Goal: Task Accomplishment & Management: Use online tool/utility

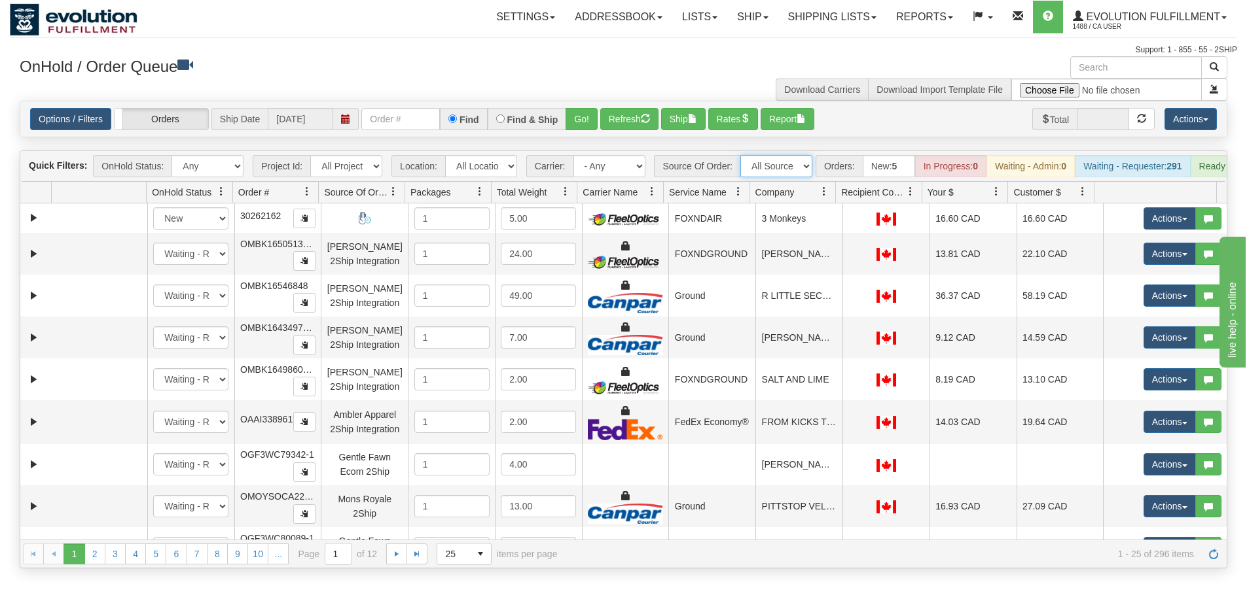
click at [774, 169] on select "All Sources AirBlaster 2Ship Integration Ambler Apparel 2Ship Integration BC [M…" at bounding box center [776, 166] width 72 height 22
click at [740, 155] on select "All Sources AirBlaster 2Ship Integration Ambler Apparel 2Ship Integration BC [M…" at bounding box center [776, 166] width 72 height 22
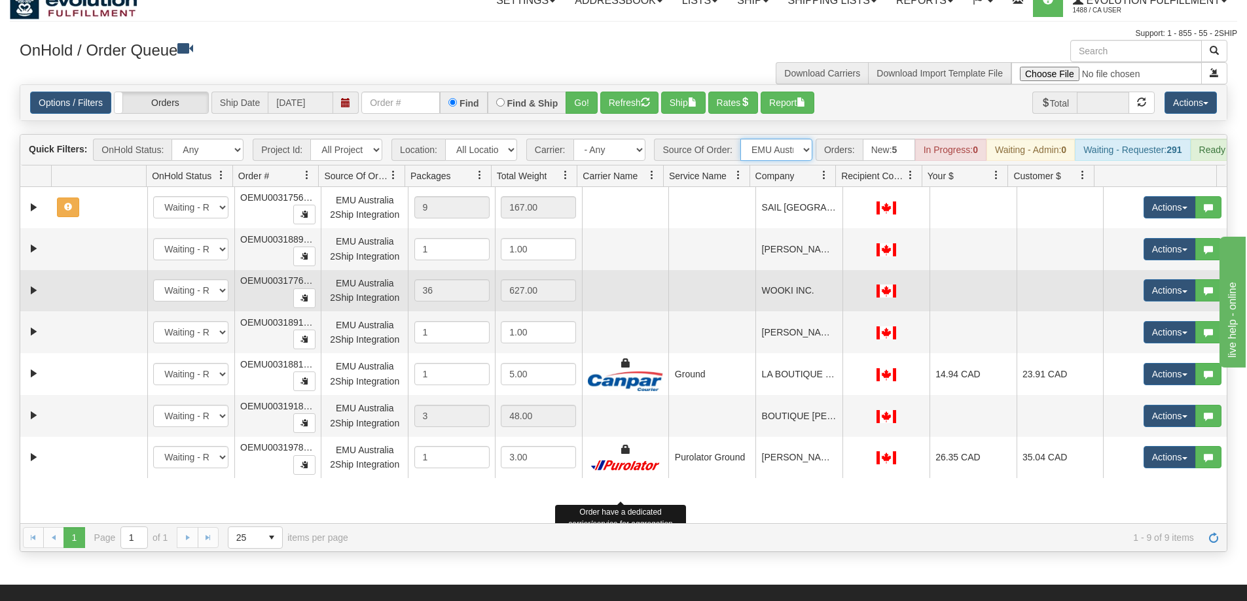
scroll to position [39, 0]
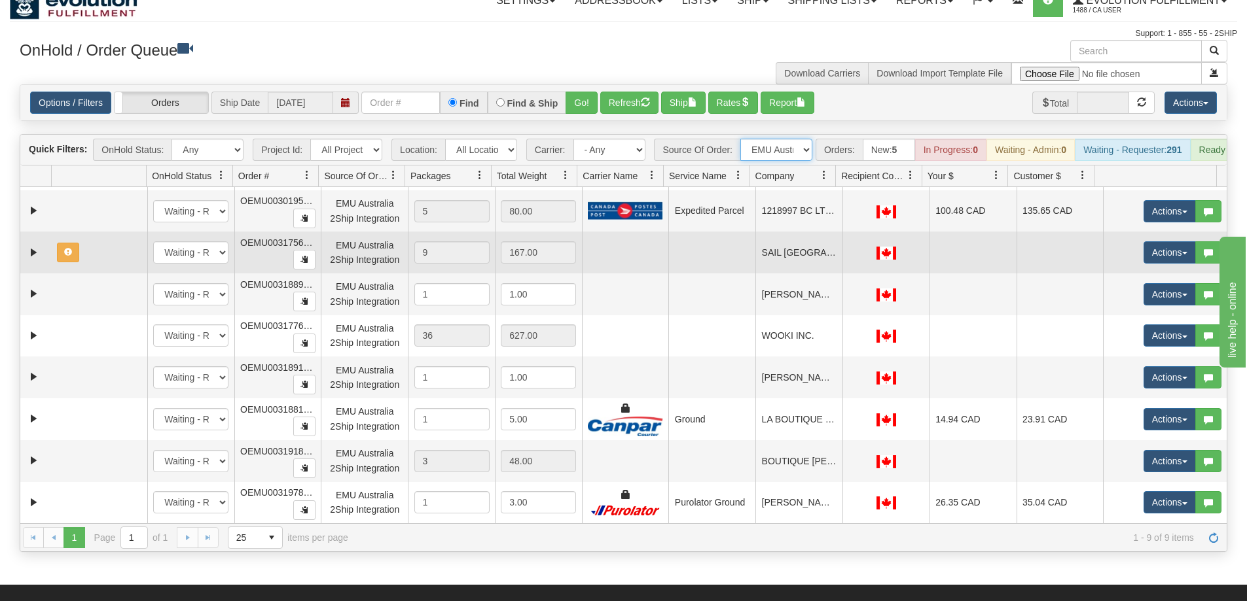
click at [622, 274] on td at bounding box center [625, 253] width 87 height 42
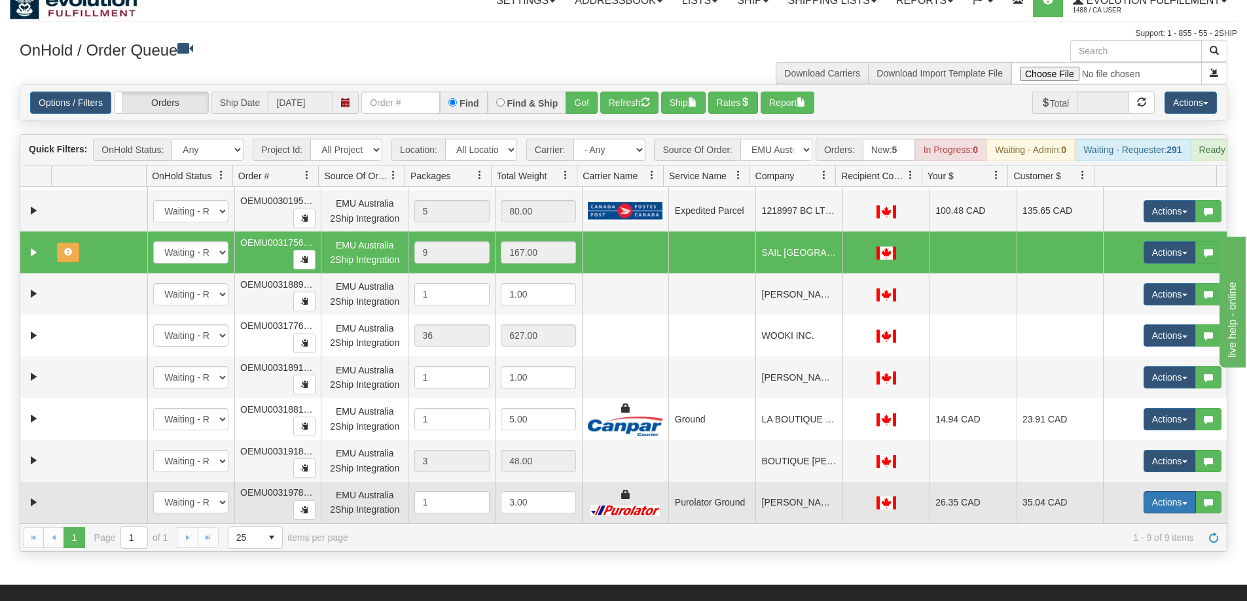
click at [1143, 505] on button "Actions" at bounding box center [1169, 502] width 52 height 22
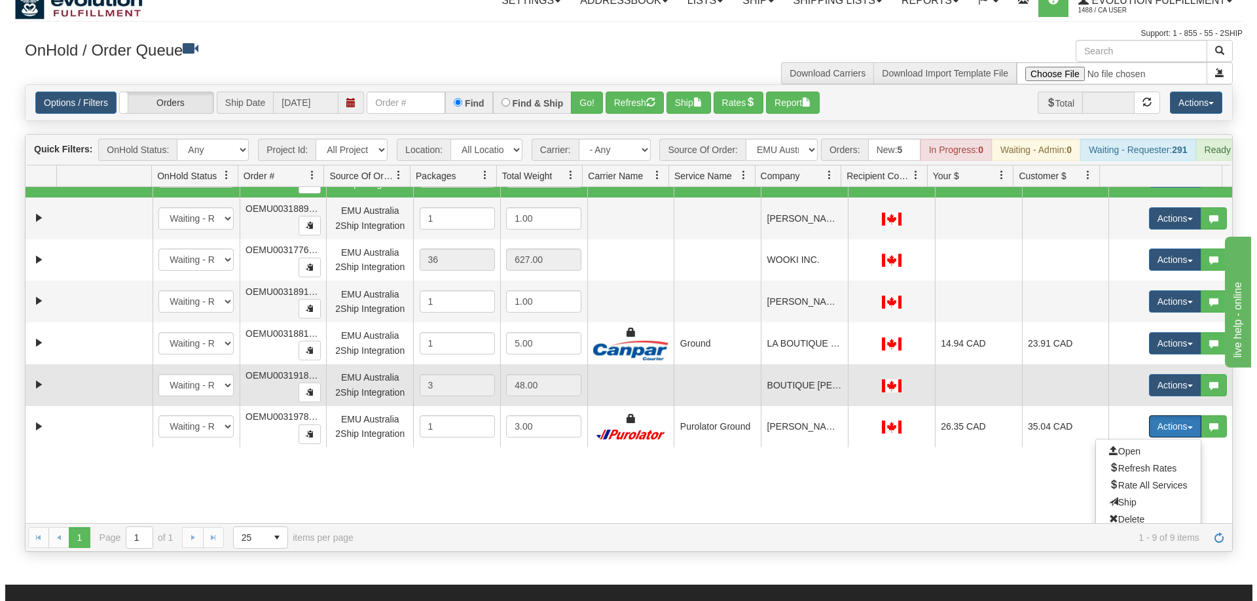
scroll to position [140, 0]
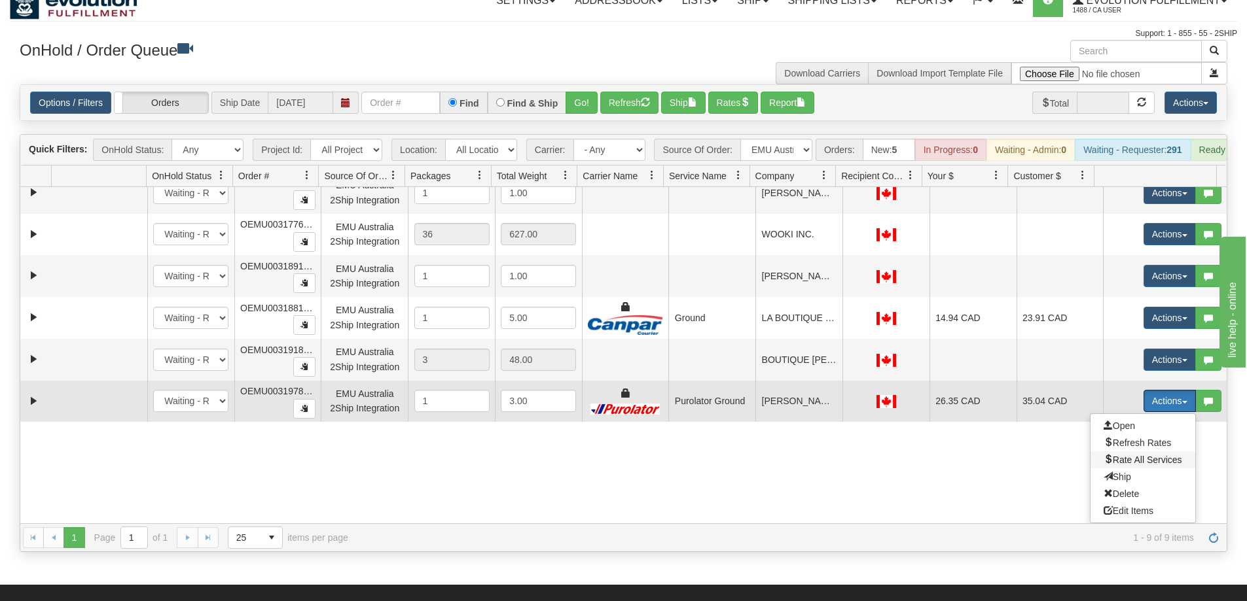
click at [1132, 465] on span "Rate All Services" at bounding box center [1142, 460] width 79 height 10
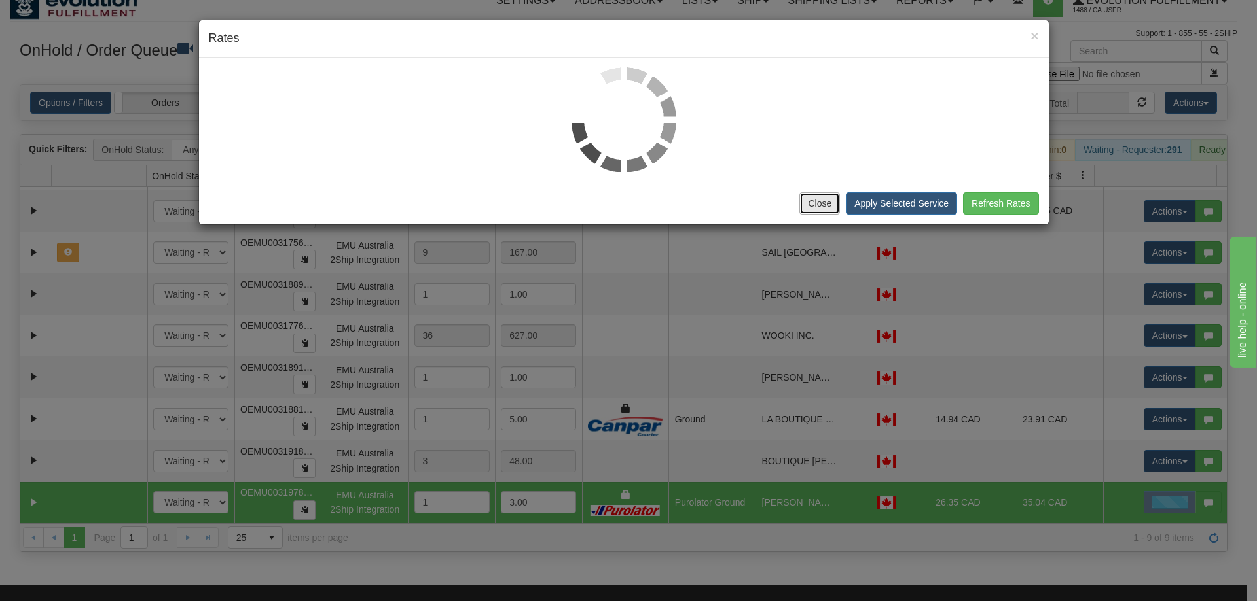
click at [812, 207] on button "Close" at bounding box center [819, 203] width 41 height 22
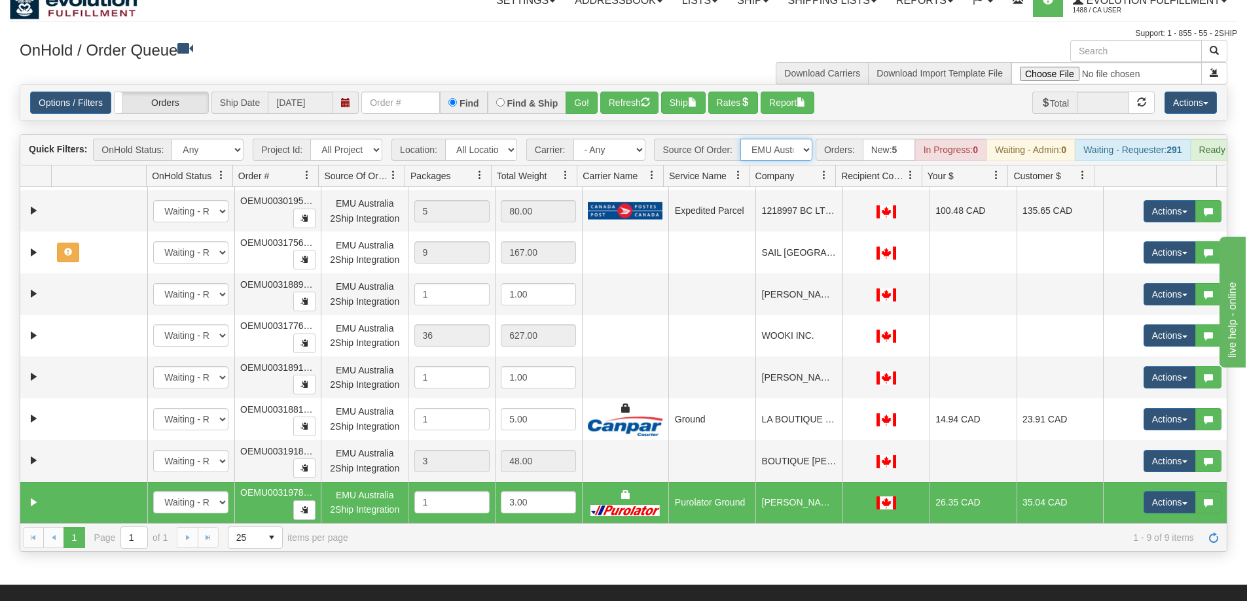
click at [774, 151] on select "All Sources AirBlaster 2Ship Integration Ambler Apparel 2Ship Integration BC [M…" at bounding box center [776, 150] width 72 height 22
select select "Gentle Fawn Ecom 2Ship"
click at [740, 139] on select "All Sources AirBlaster 2Ship Integration Ambler Apparel 2Ship Integration BC [M…" at bounding box center [776, 150] width 72 height 22
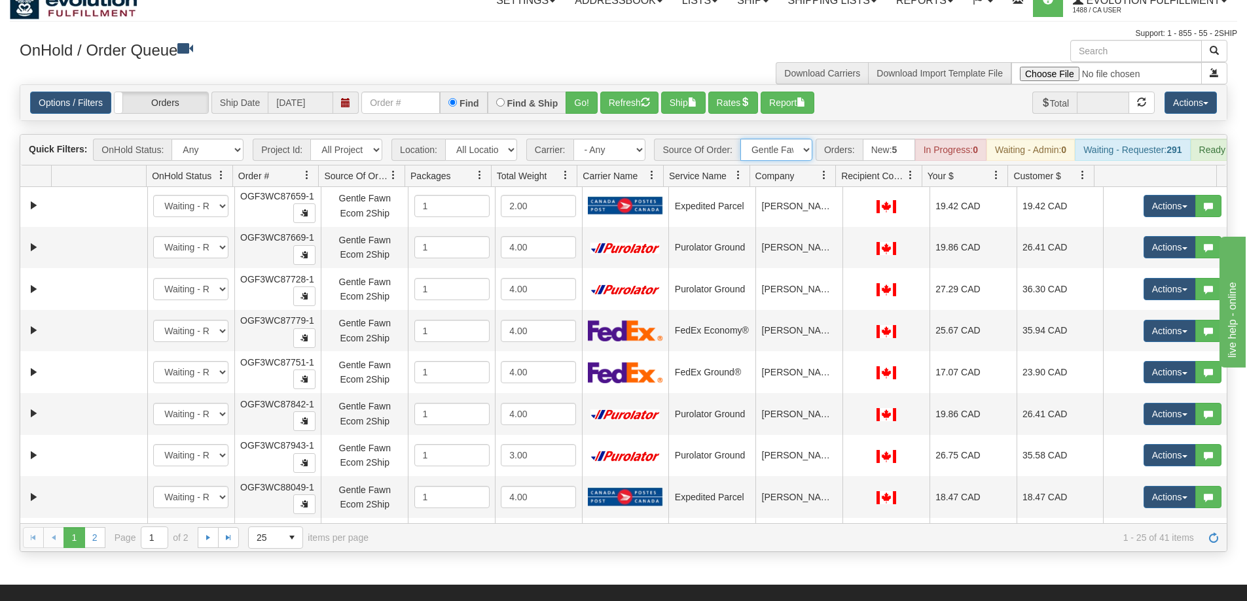
scroll to position [694, 0]
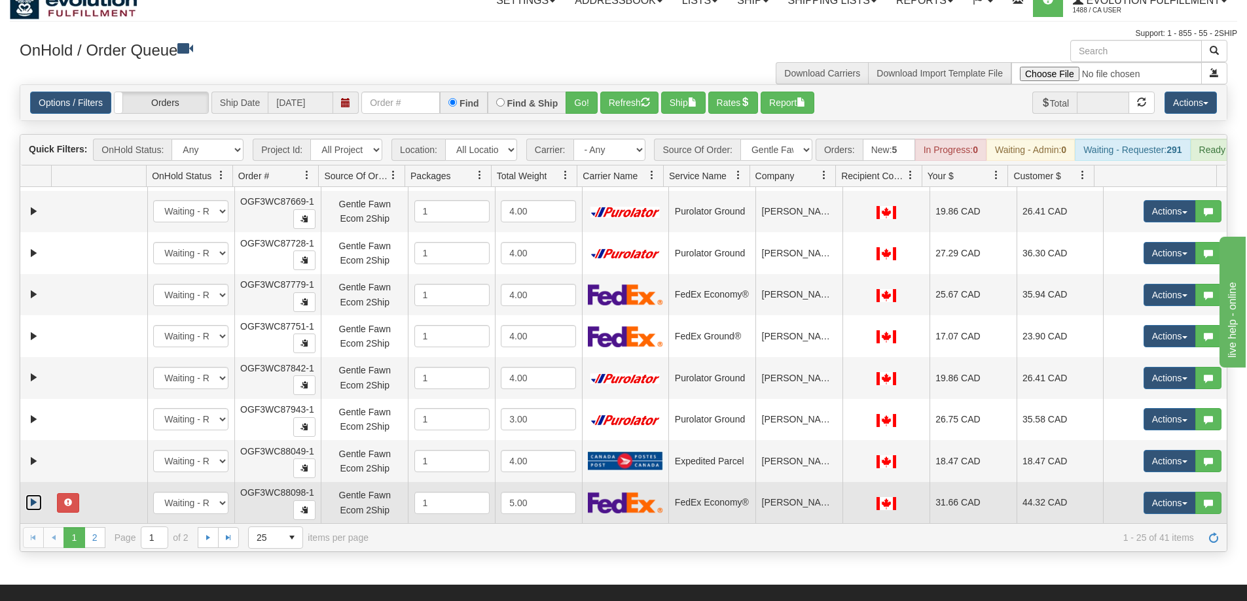
click at [31, 511] on link "Expand" at bounding box center [34, 503] width 16 height 16
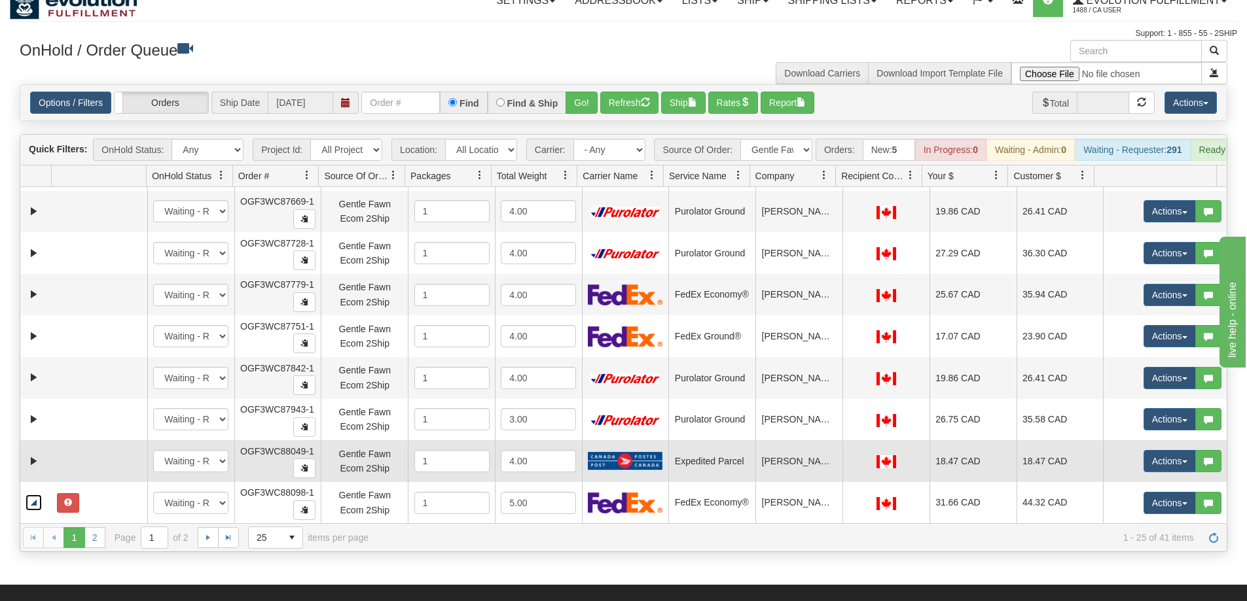
scroll to position [724, 0]
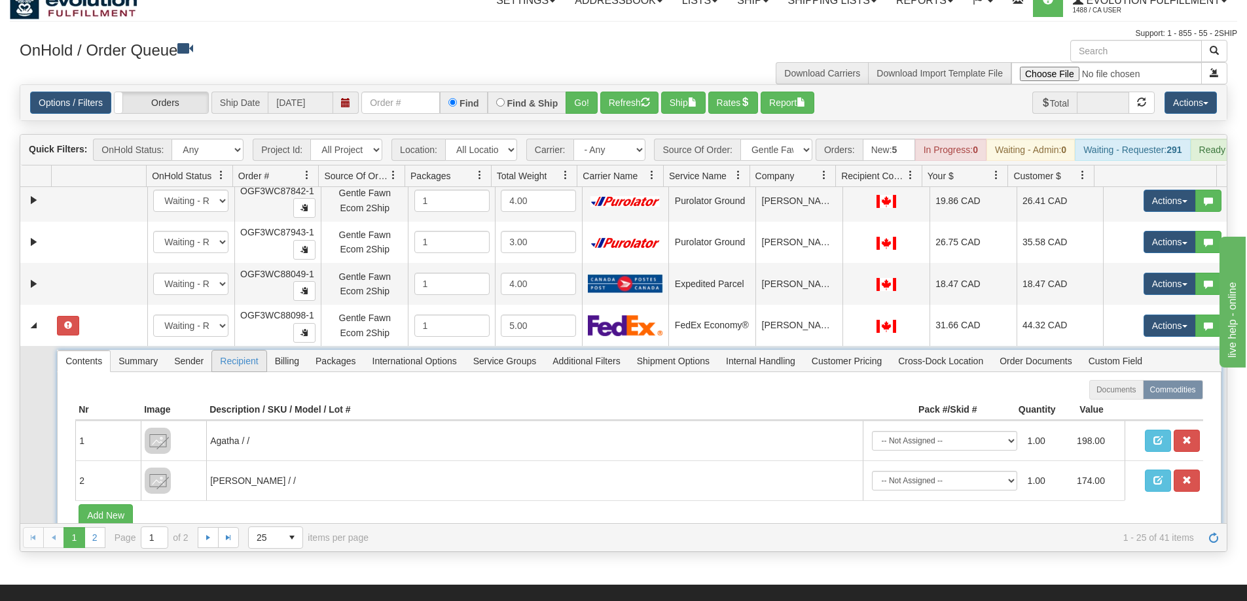
click at [238, 371] on span "Recipient" at bounding box center [239, 361] width 54 height 21
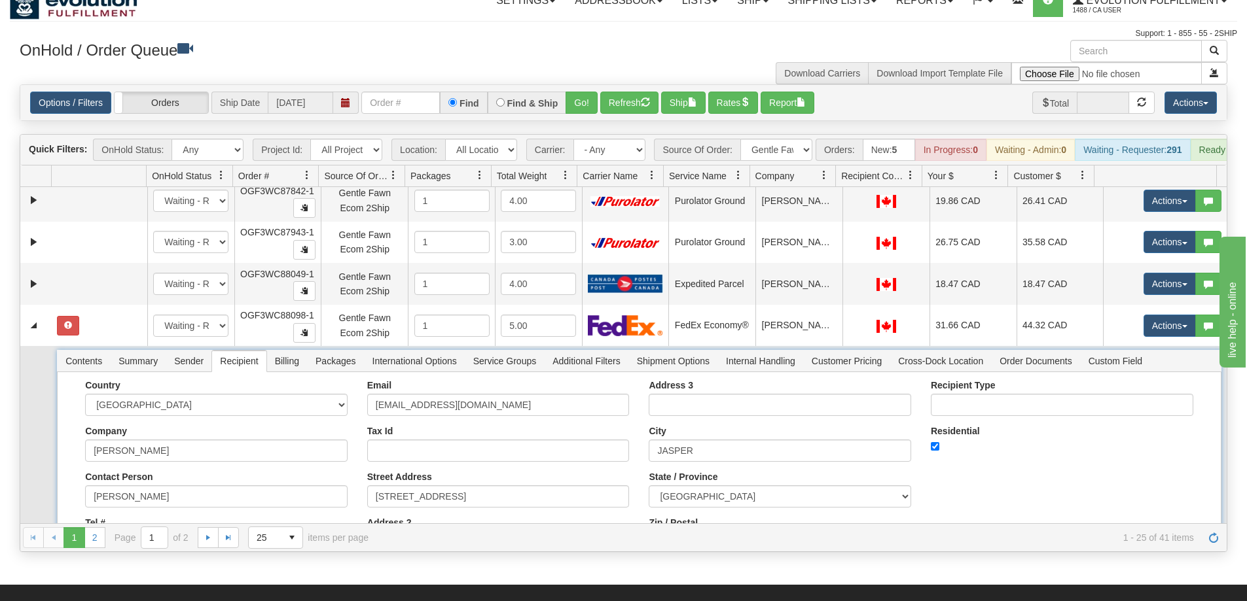
scroll to position [950, 0]
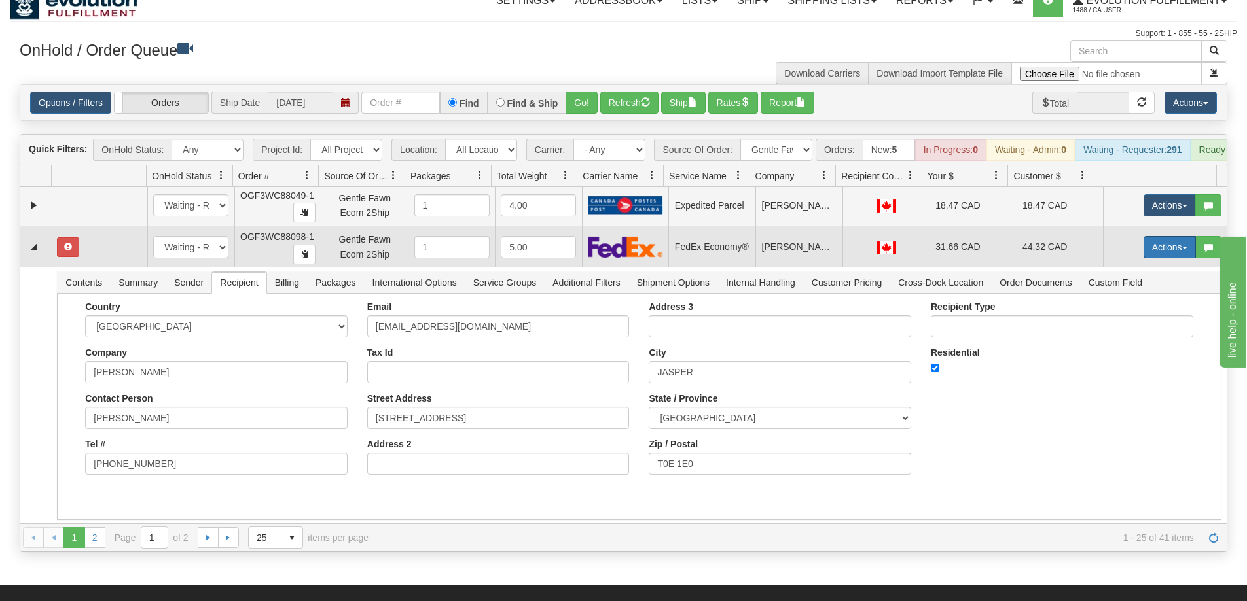
click at [1143, 254] on button "Actions" at bounding box center [1169, 247] width 52 height 22
click at [1133, 311] on span "Rate All Services" at bounding box center [1142, 306] width 79 height 10
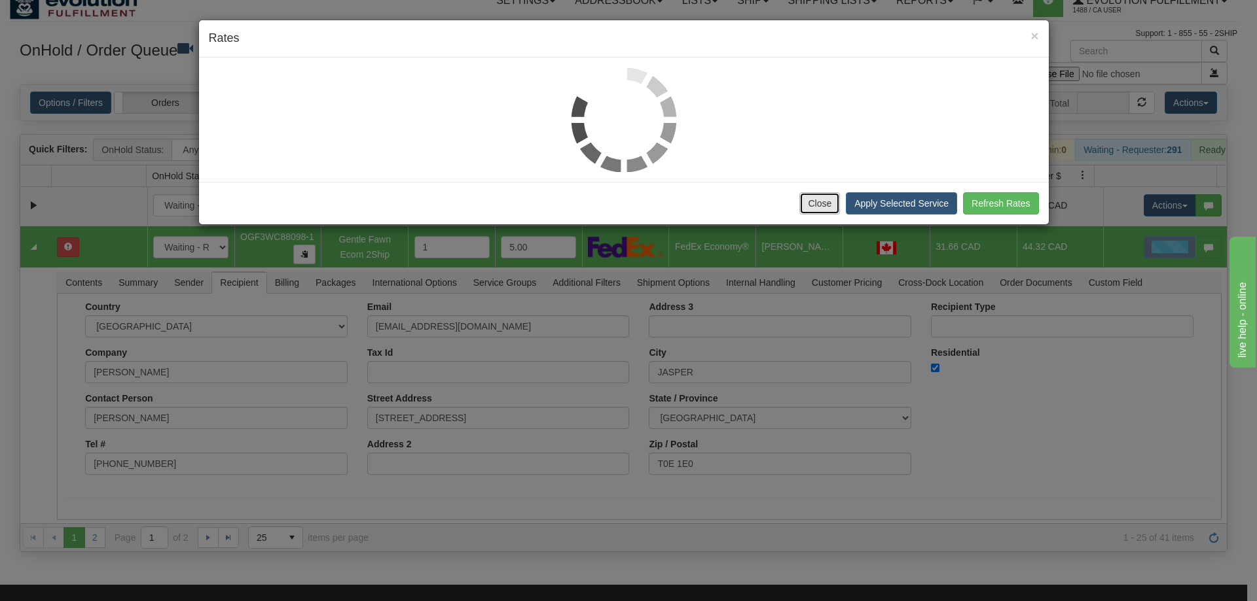
click at [811, 205] on button "Close" at bounding box center [819, 203] width 41 height 22
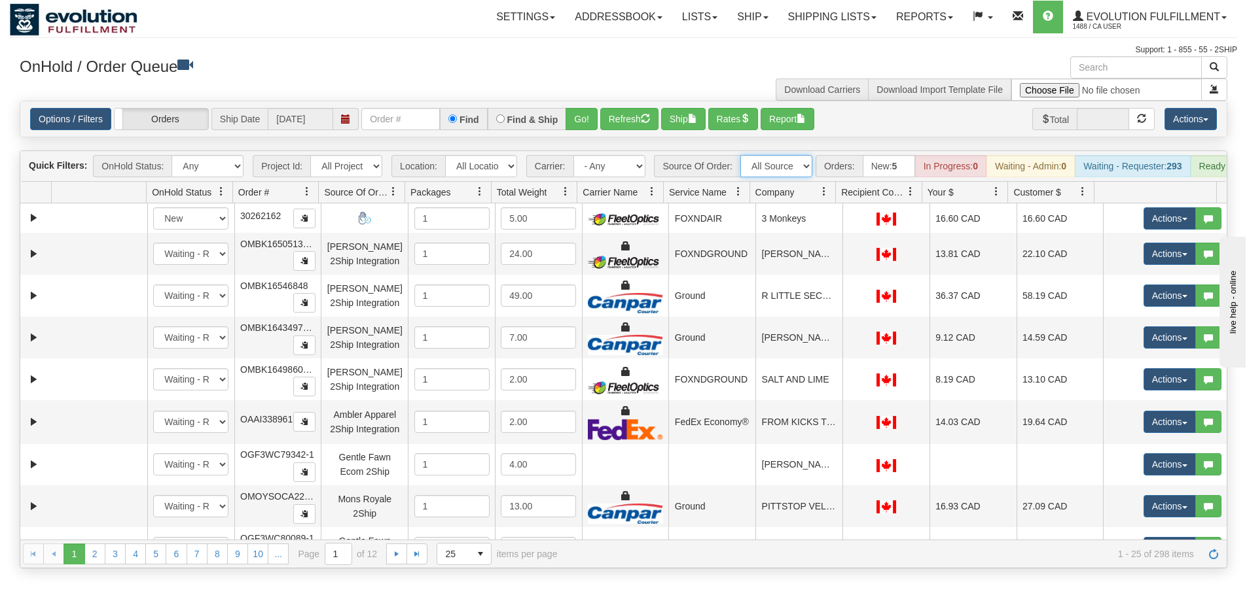
click at [773, 164] on select "All Sources AirBlaster 2Ship Integration Ambler Apparel 2Ship Integration BC [M…" at bounding box center [776, 166] width 72 height 22
select select "Gentle Fawn Ecom 2Ship"
click at [740, 155] on select "All Sources AirBlaster 2Ship Integration Ambler Apparel 2Ship Integration BC [M…" at bounding box center [776, 166] width 72 height 22
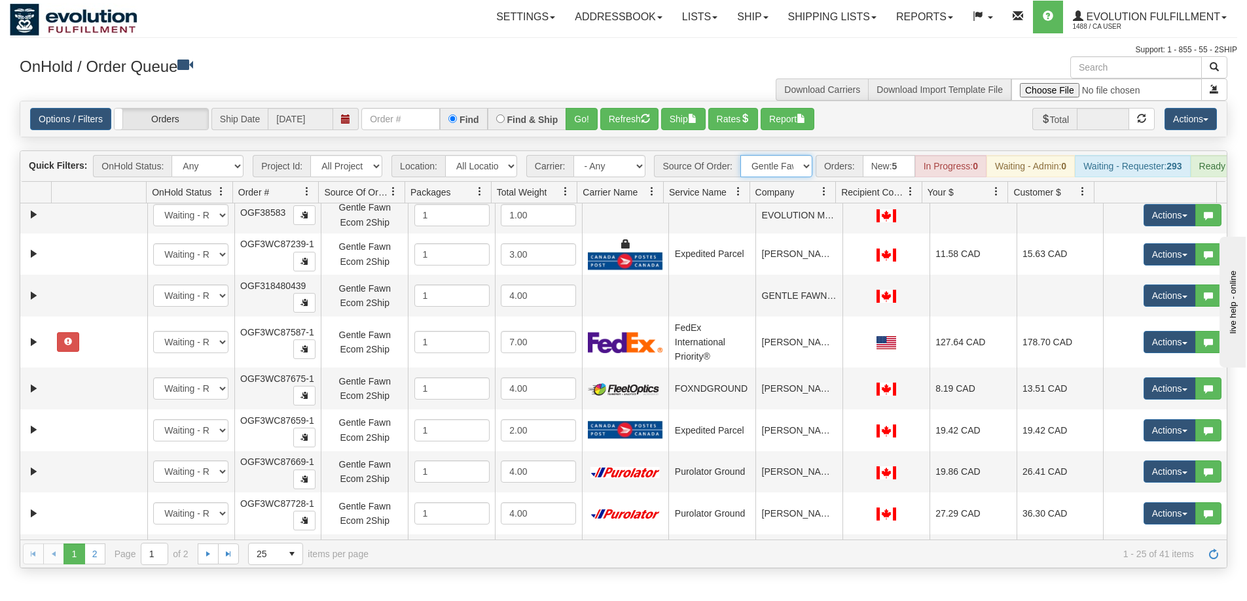
scroll to position [694, 0]
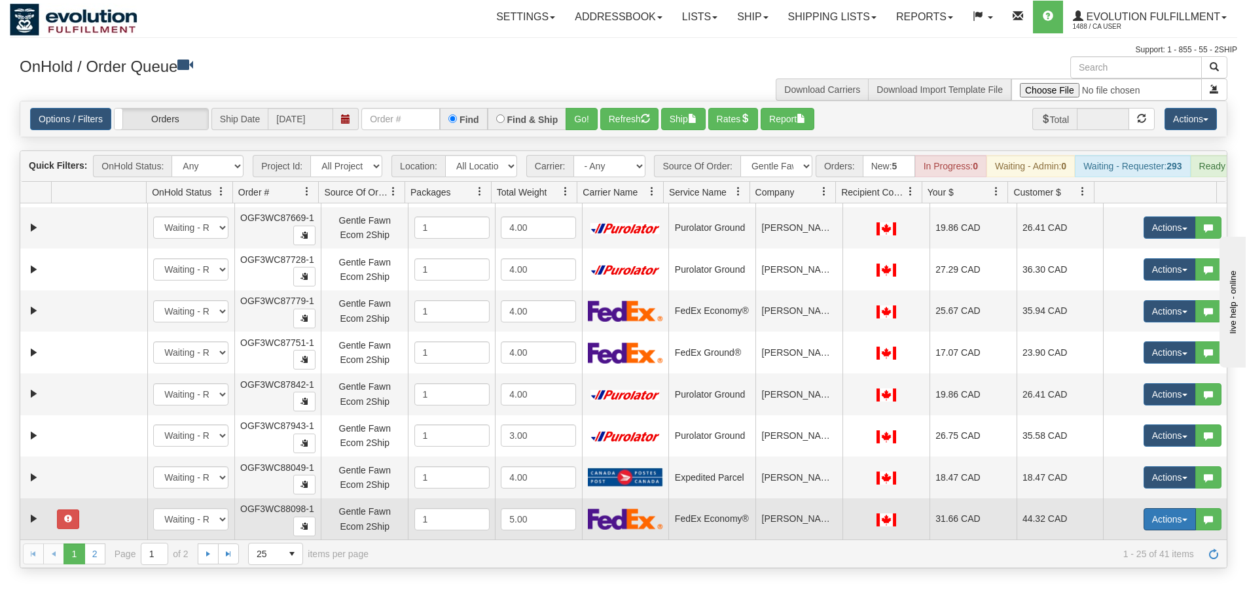
click at [1151, 531] on button "Actions" at bounding box center [1169, 519] width 52 height 22
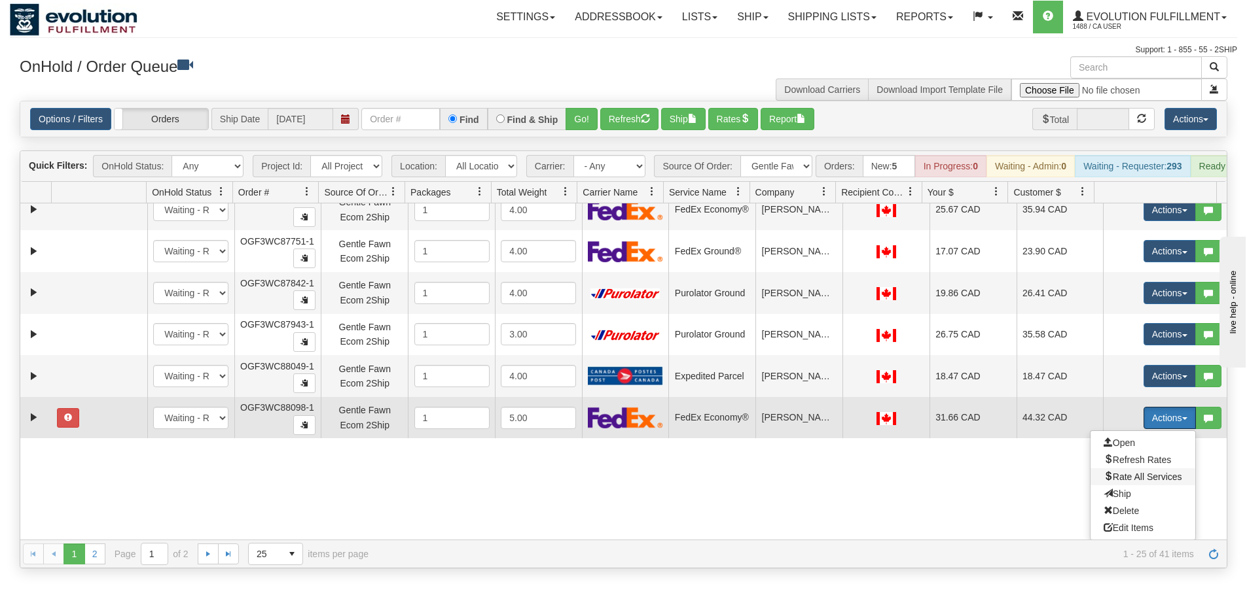
click at [1126, 482] on span "Rate All Services" at bounding box center [1142, 477] width 79 height 10
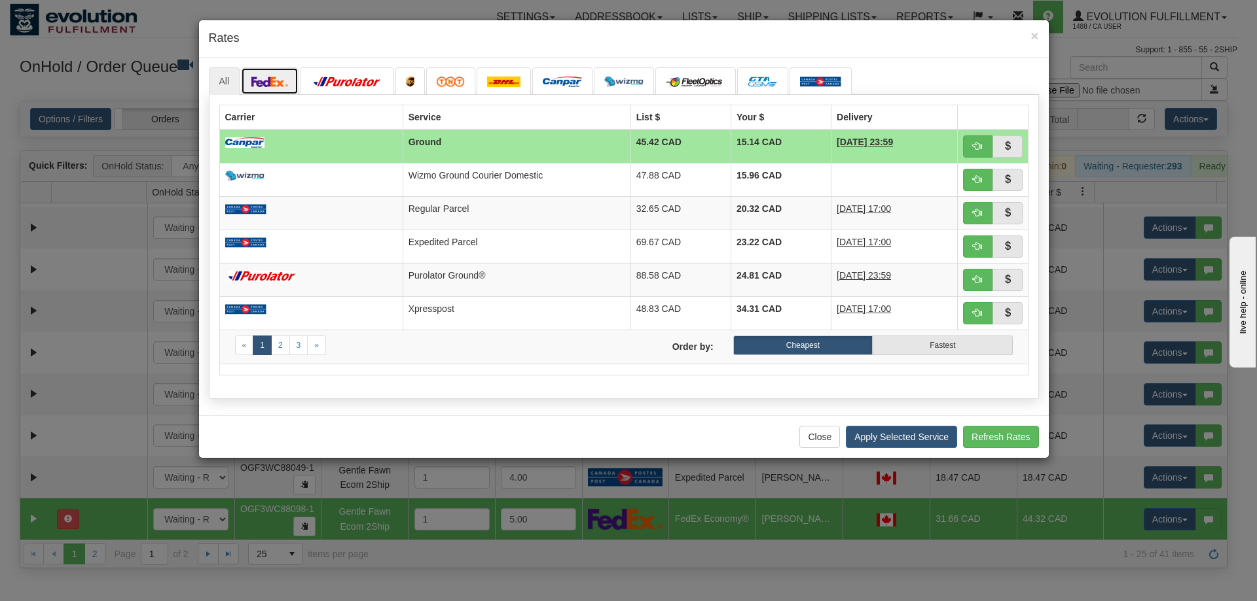
click at [283, 80] on img at bounding box center [269, 82] width 37 height 10
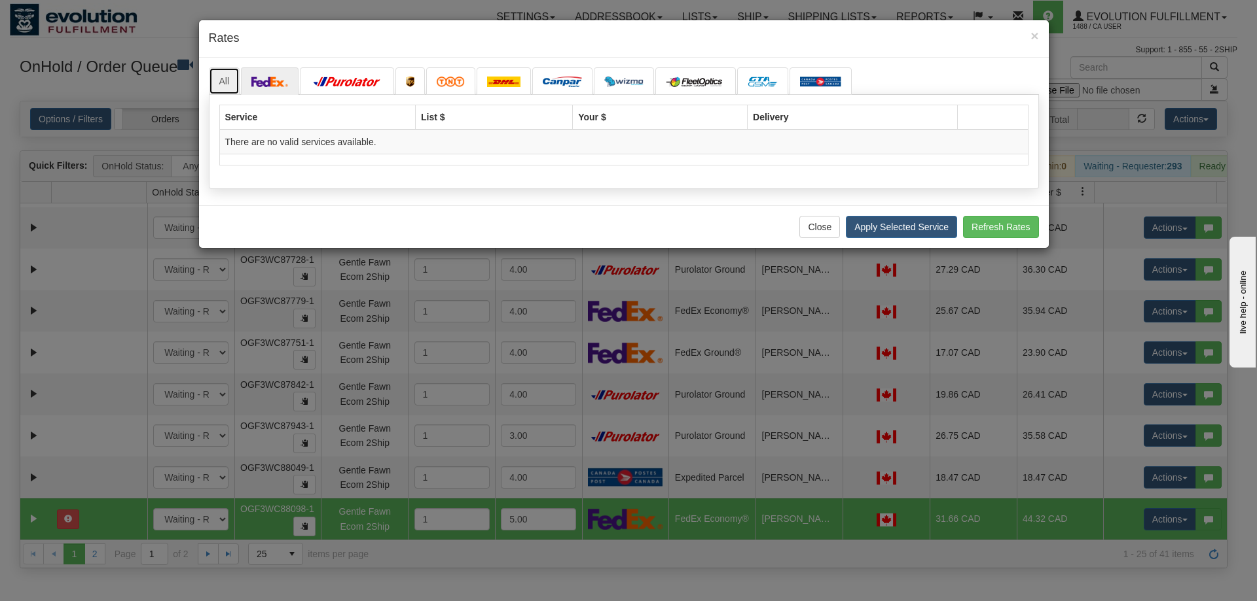
click at [228, 82] on link "All" at bounding box center [224, 80] width 31 height 27
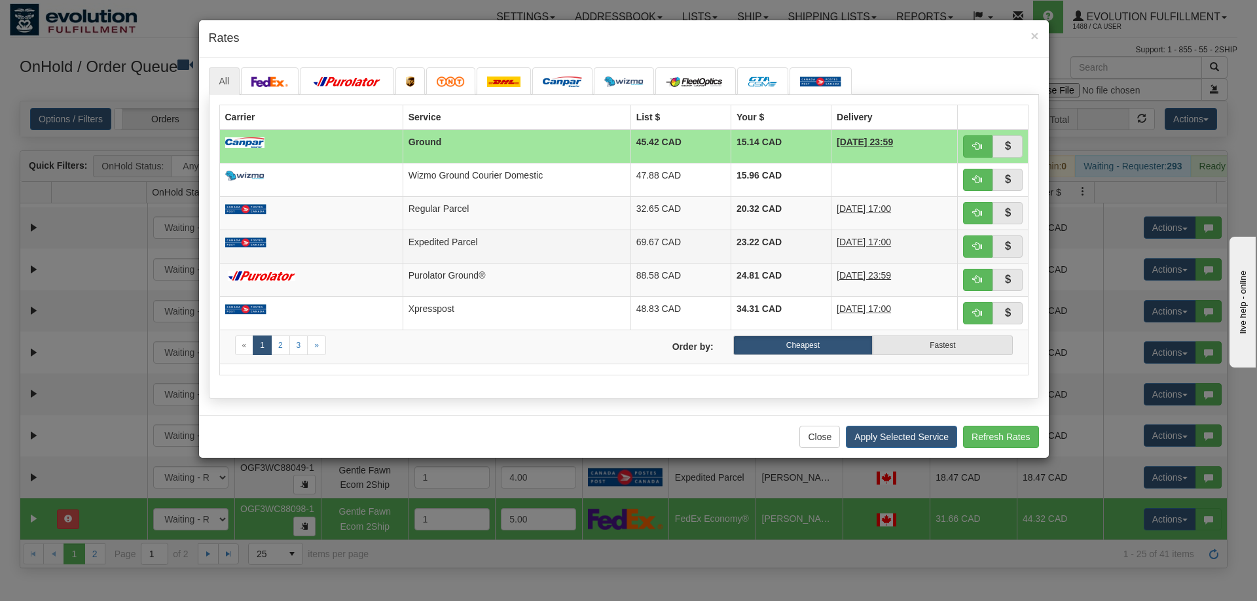
click at [340, 260] on td at bounding box center [310, 246] width 183 height 33
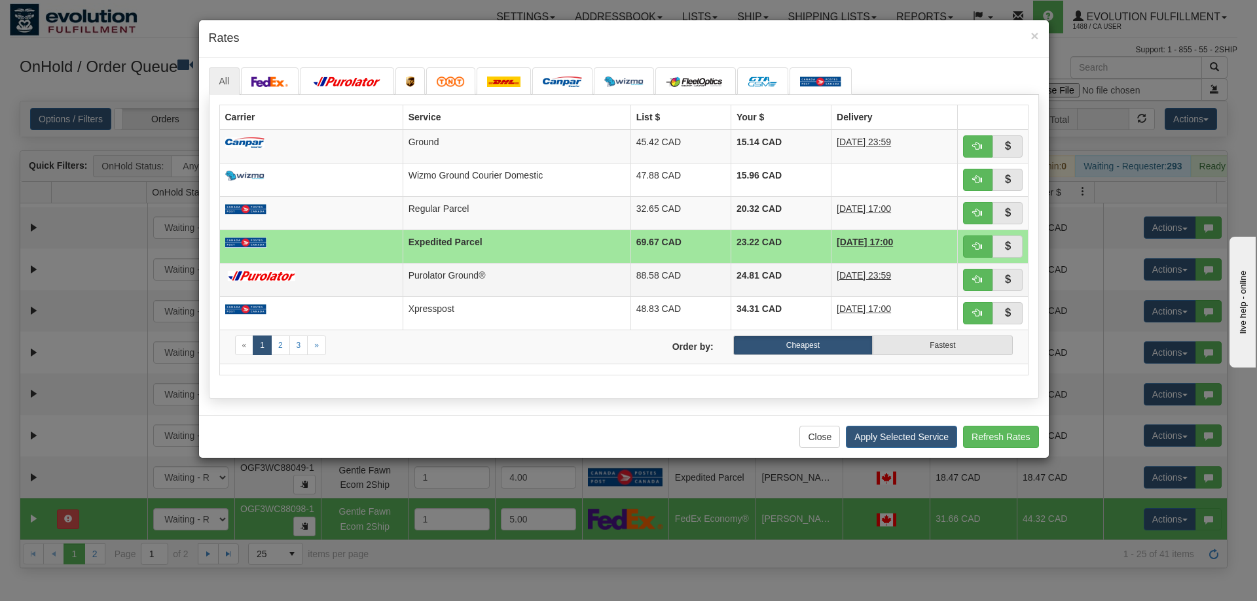
click at [355, 274] on td at bounding box center [310, 279] width 183 height 33
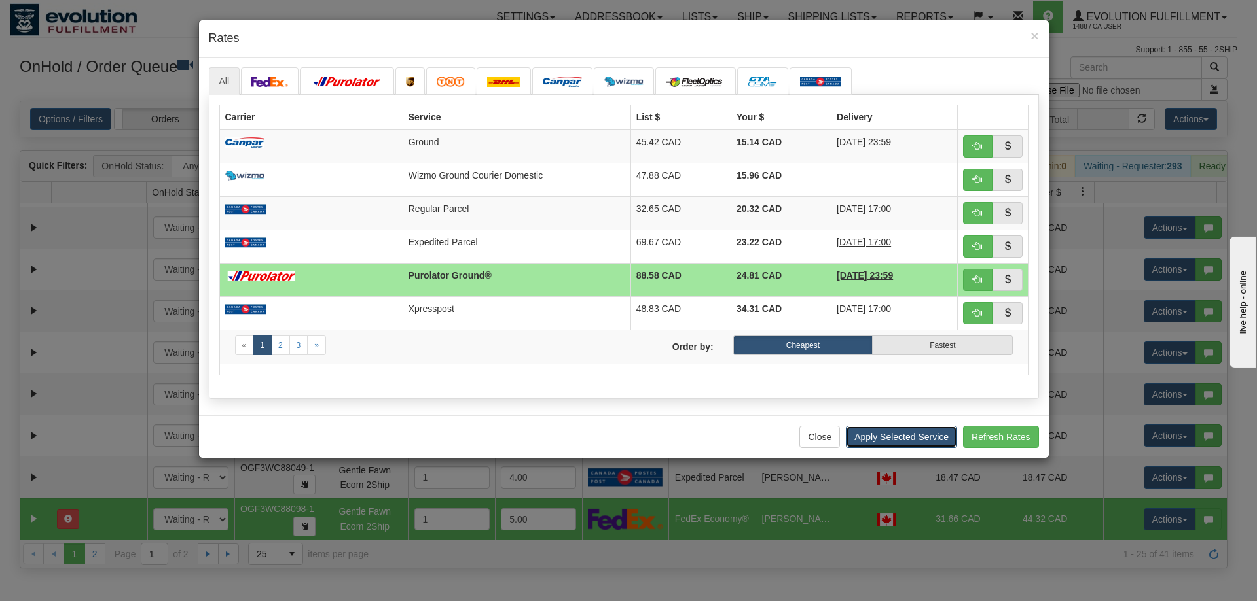
click at [880, 435] on button "Apply Selected Service" at bounding box center [901, 437] width 111 height 22
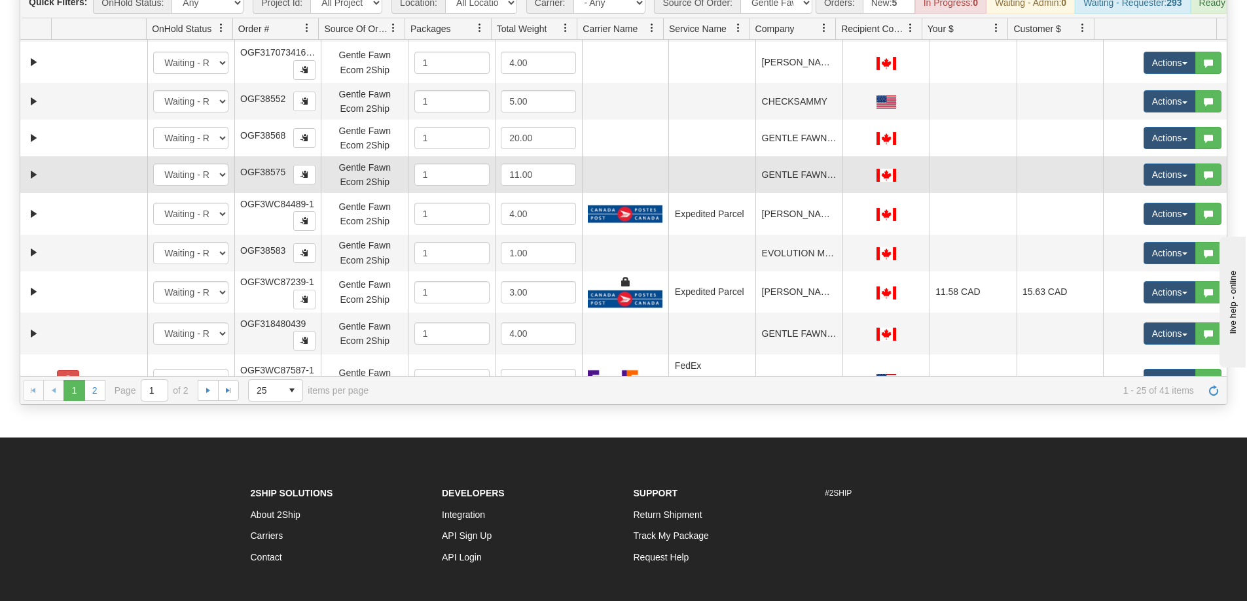
scroll to position [252, 0]
